Goal: Information Seeking & Learning: Compare options

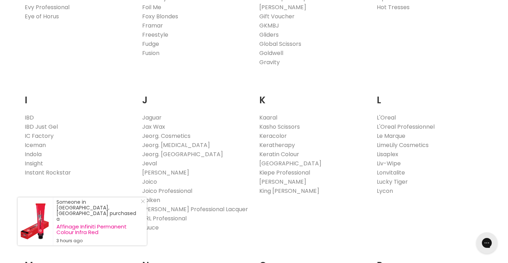
scroll to position [545, 0]
click at [142, 203] on line "Close Icon" at bounding box center [143, 202] width 4 height 4
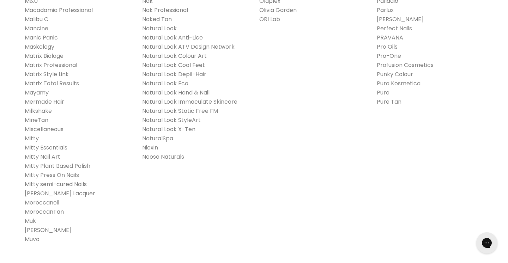
scroll to position [827, 0]
click at [53, 203] on link "Moroccanoil" at bounding box center [42, 202] width 35 height 8
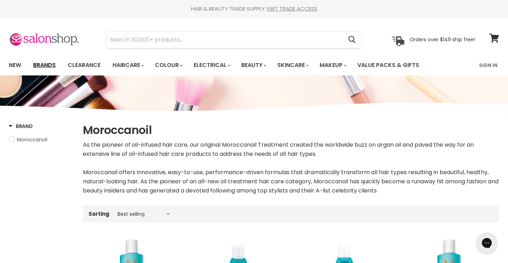
click at [37, 63] on link "Brands" at bounding box center [44, 65] width 33 height 15
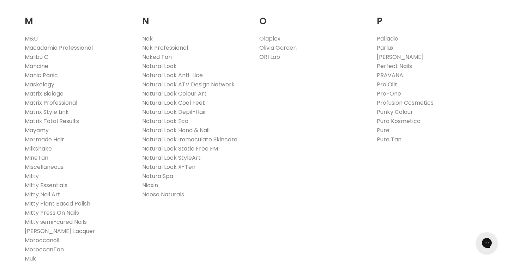
scroll to position [788, 0]
click at [153, 184] on link "Nioxin" at bounding box center [150, 186] width 16 height 8
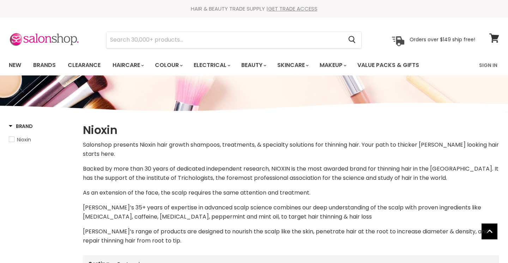
select select "manual"
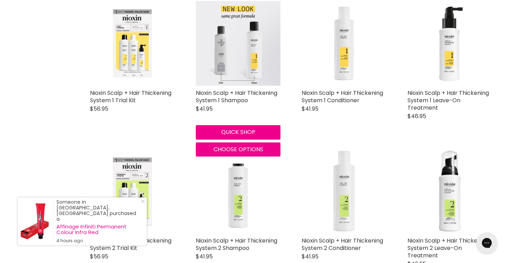
scroll to position [291, 0]
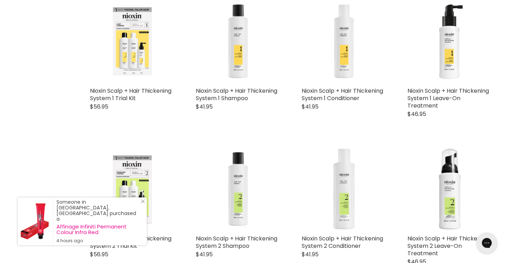
click at [142, 203] on icon "Close Icon" at bounding box center [143, 201] width 4 height 4
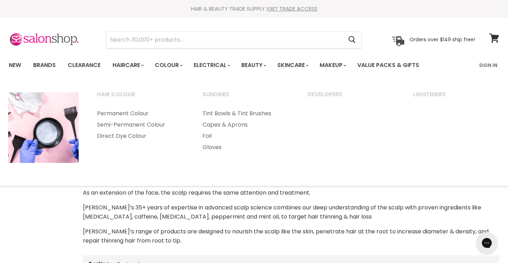
scroll to position [0, 0]
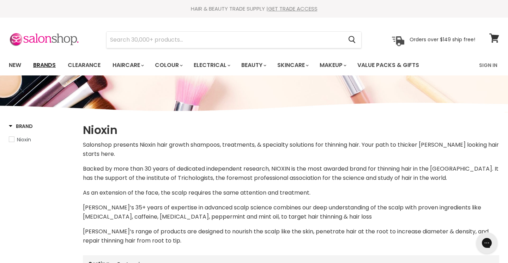
click at [52, 65] on link "Brands" at bounding box center [44, 65] width 33 height 15
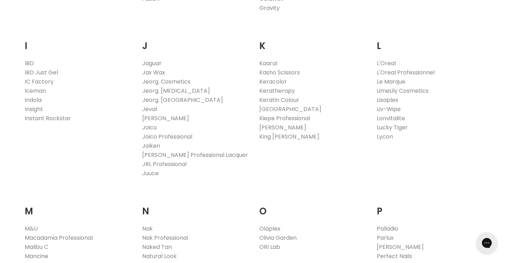
scroll to position [602, 0]
